Goal: Transaction & Acquisition: Purchase product/service

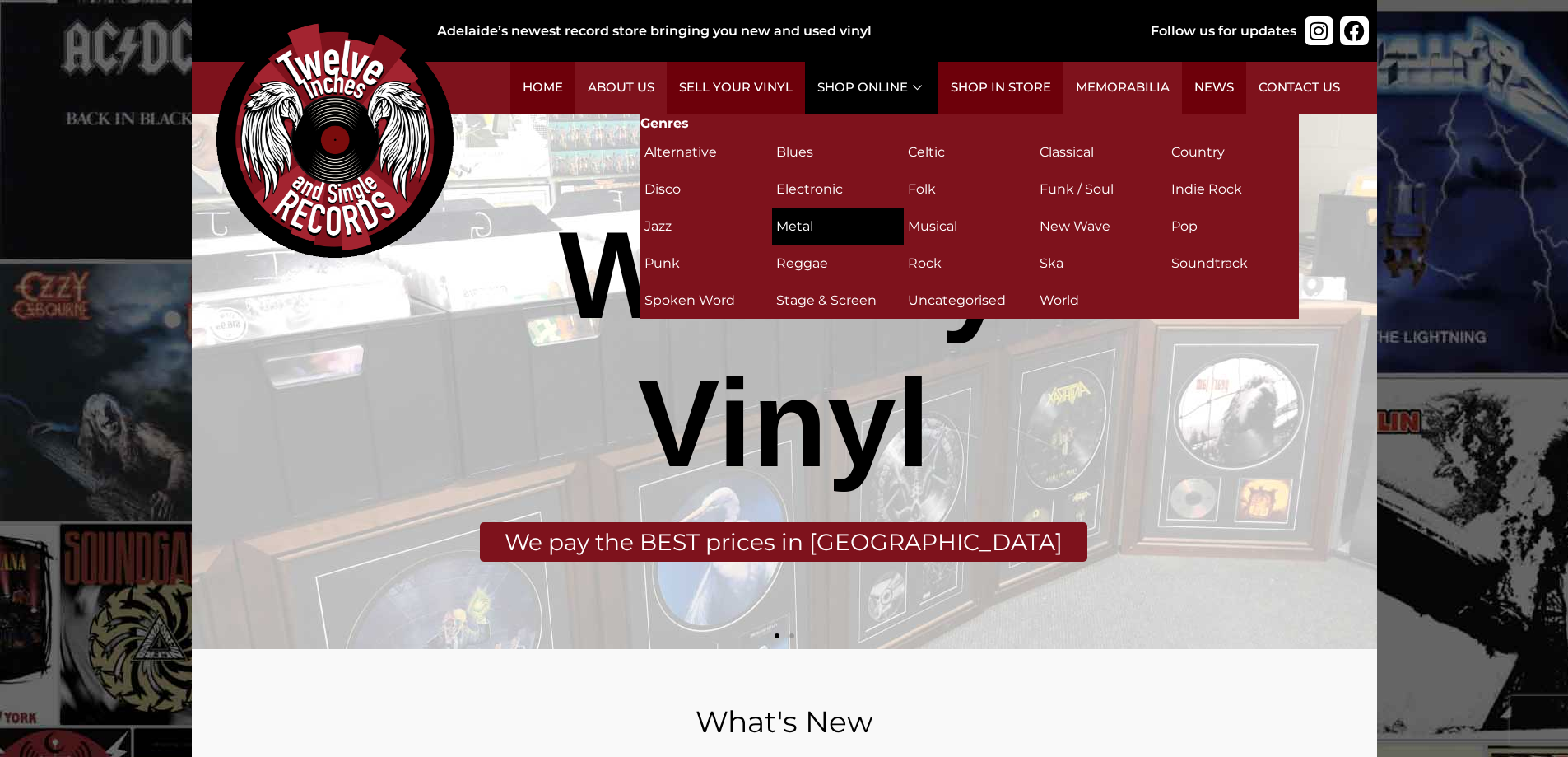
click at [806, 212] on h2 "Metal (24)" at bounding box center [838, 226] width 123 height 28
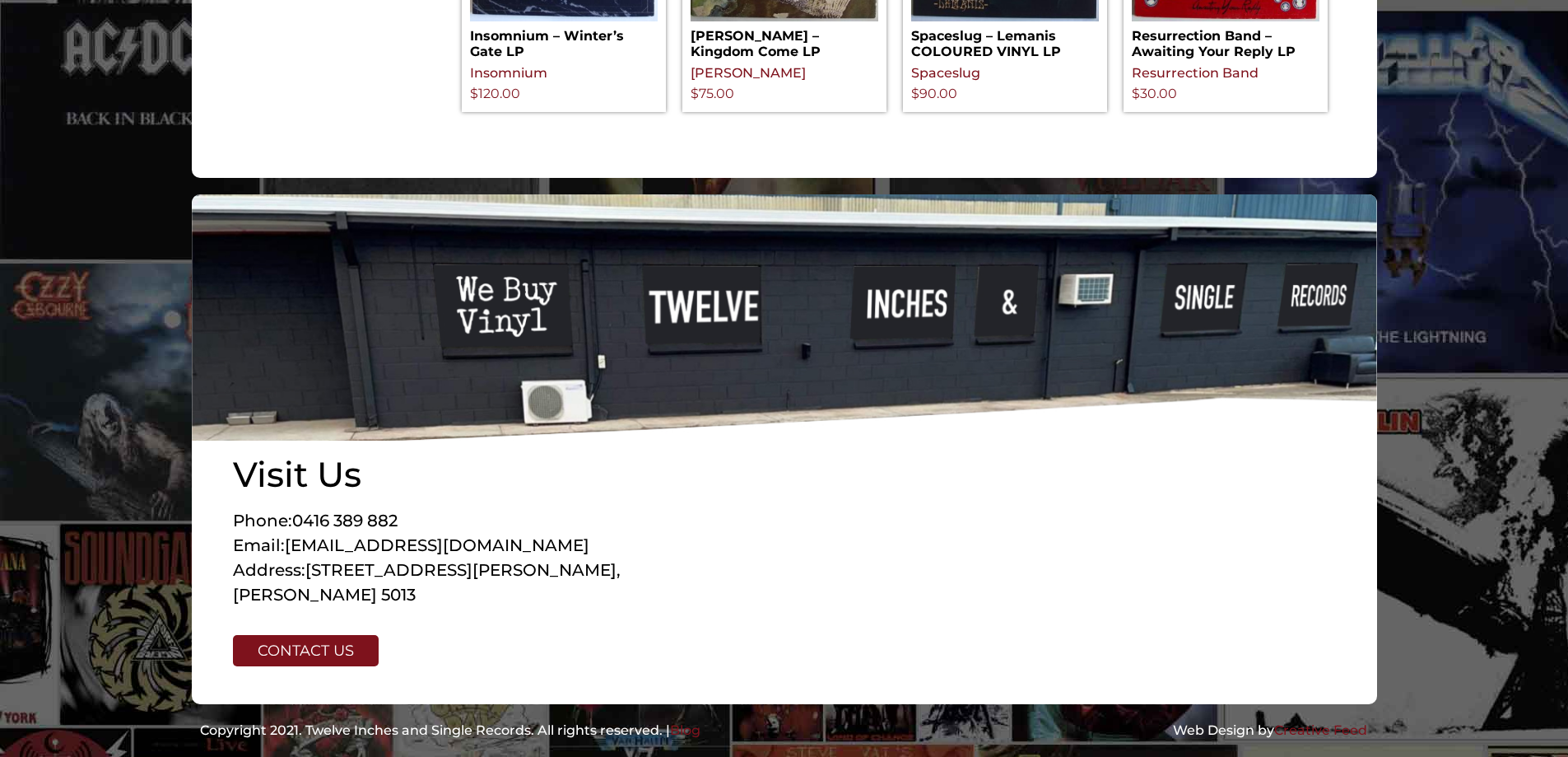
scroll to position [2161, 0]
